Goal: Check status: Check status

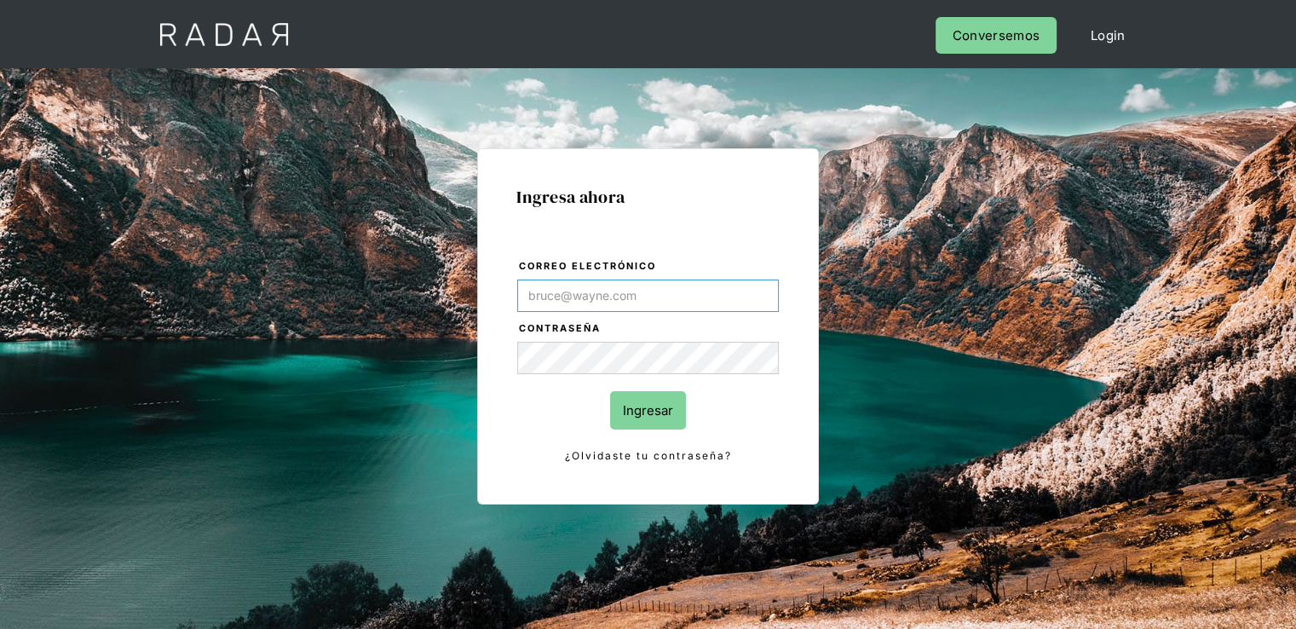
type input "[PERSON_NAME][EMAIL_ADDRESS][PERSON_NAME][DOMAIN_NAME]"
click at [639, 410] on input "Ingresar" at bounding box center [648, 410] width 76 height 38
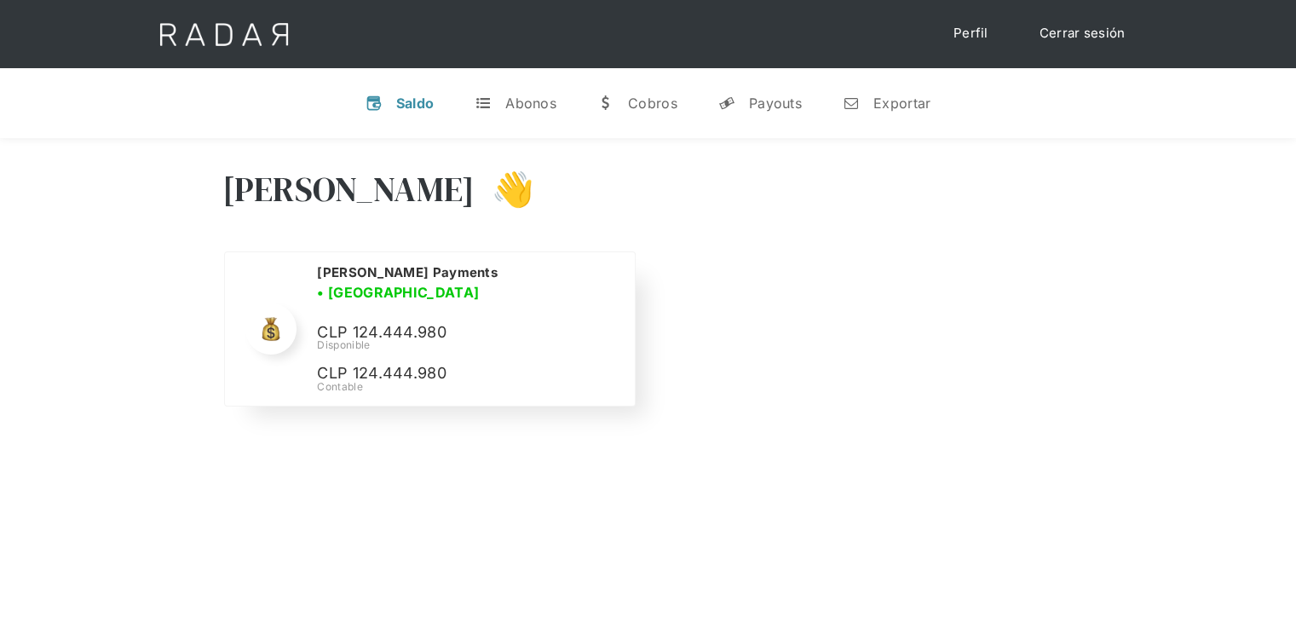
click at [391, 323] on p "CLP 124.444.980" at bounding box center [445, 332] width 256 height 25
click at [391, 322] on p "CLP 124.444.980" at bounding box center [445, 332] width 256 height 25
copy p "124.444.980"
click at [498, 455] on div "Hola Alexandra 👋 Cargando tus cuentas... Nombre de la empresa • Conectada • Des…" at bounding box center [648, 452] width 1296 height 629
click at [1057, 21] on link "Cerrar sesión" at bounding box center [1083, 33] width 120 height 33
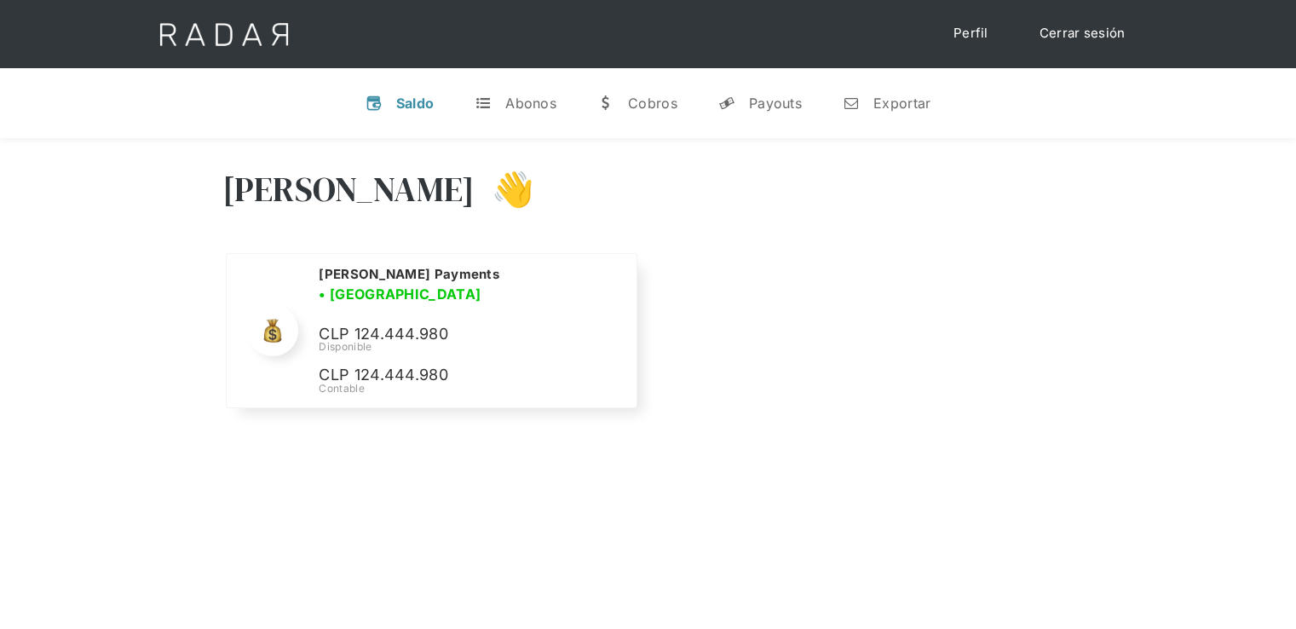
click at [1061, 32] on link "Cerrar sesión" at bounding box center [1083, 33] width 120 height 33
